Goal: Task Accomplishment & Management: Use online tool/utility

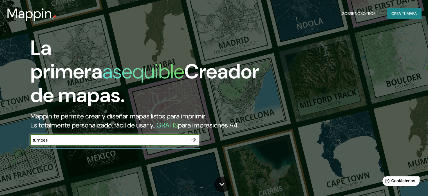
type input "tumbes"
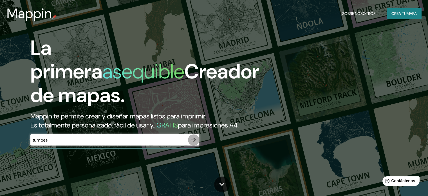
click at [192, 142] on icon "button" at bounding box center [193, 139] width 5 height 5
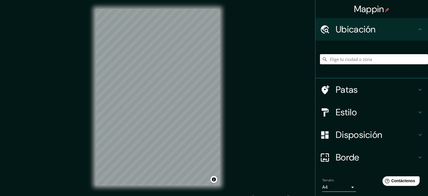
click at [335, 61] on input "Elige tu ciudad o zona" at bounding box center [374, 59] width 108 height 10
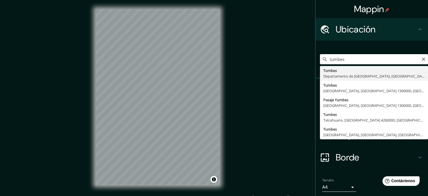
type input "Tumbes, [GEOGRAPHIC_DATA], [GEOGRAPHIC_DATA]"
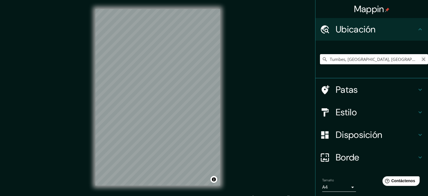
click at [421, 59] on icon "Claro" at bounding box center [423, 59] width 5 height 5
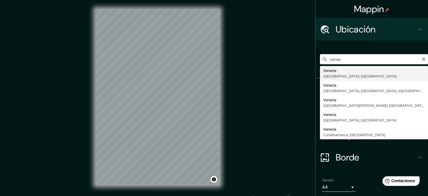
type input "[GEOGRAPHIC_DATA], [GEOGRAPHIC_DATA], [GEOGRAPHIC_DATA]"
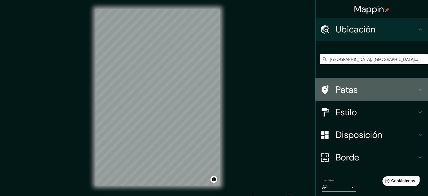
click at [315, 89] on div "Patas" at bounding box center [371, 89] width 113 height 23
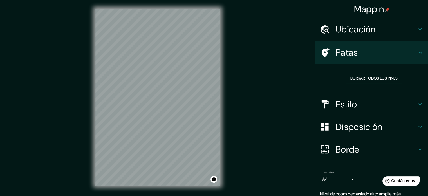
click at [305, 68] on div "Mappin Ubicación Venecia, [GEOGRAPHIC_DATA], [GEOGRAPHIC_DATA] Patas Borrar tod…" at bounding box center [214, 101] width 428 height 203
